Goal: Information Seeking & Learning: Understand process/instructions

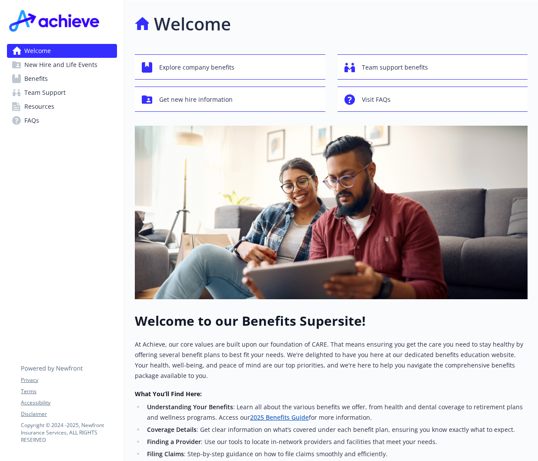
click at [32, 78] on span "Benefits" at bounding box center [35, 79] width 23 height 14
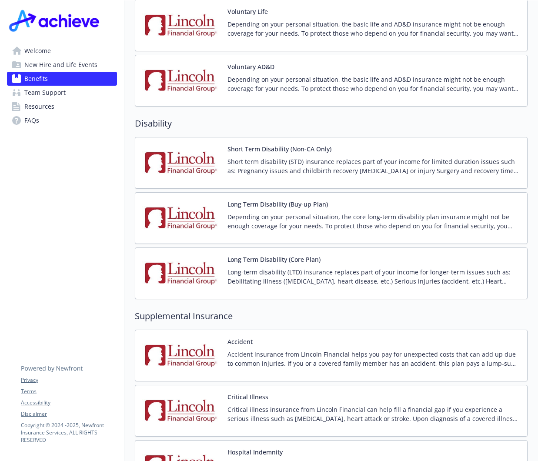
scroll to position [696, 0]
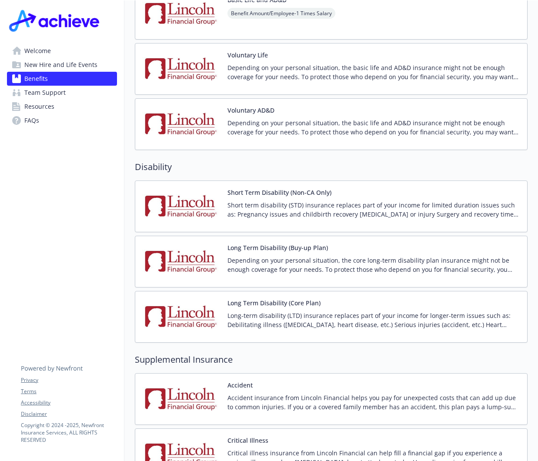
click at [196, 198] on img at bounding box center [181, 206] width 78 height 37
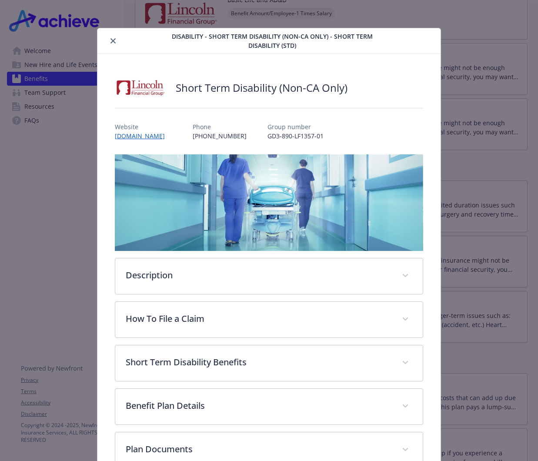
scroll to position [43, 0]
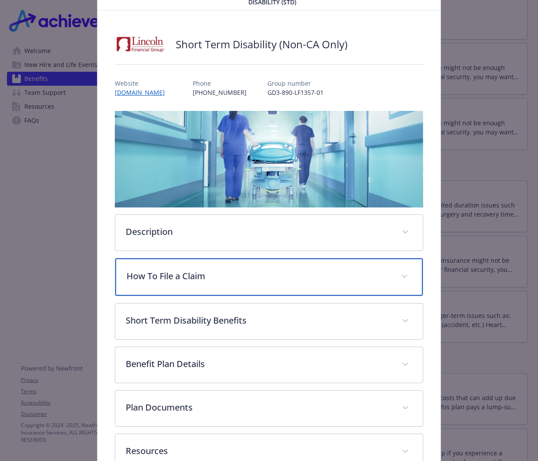
click at [254, 277] on p "How To File a Claim" at bounding box center [259, 276] width 264 height 13
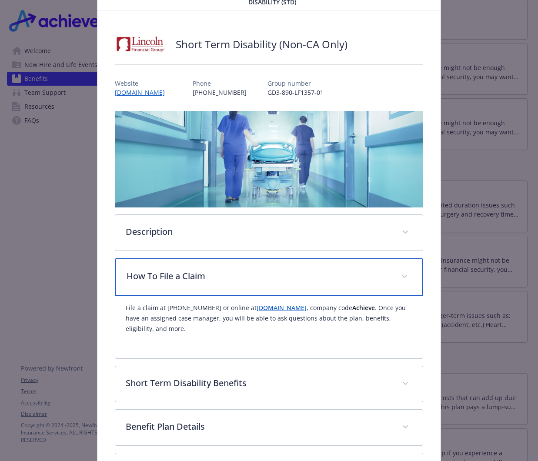
scroll to position [0, 0]
